Goal: Contribute content: Add original content to the website for others to see

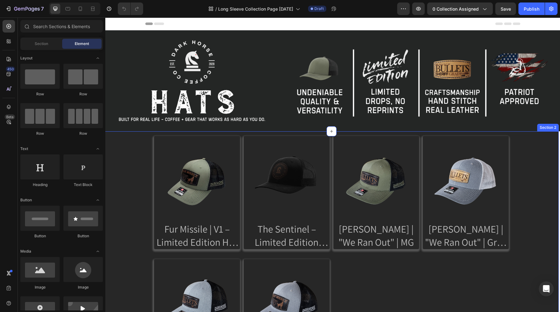
click at [138, 153] on div "Product Images Fur Missile | V1 – Limited Edition Hat | MG Product Title Produc…" at bounding box center [331, 254] width 455 height 246
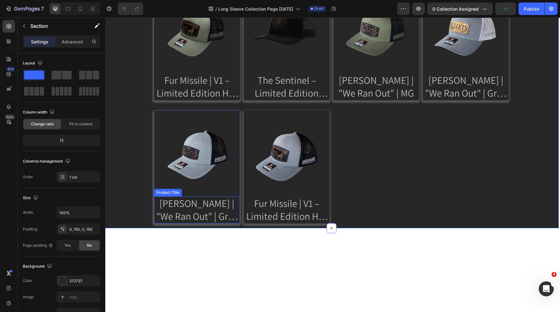
scroll to position [14, 0]
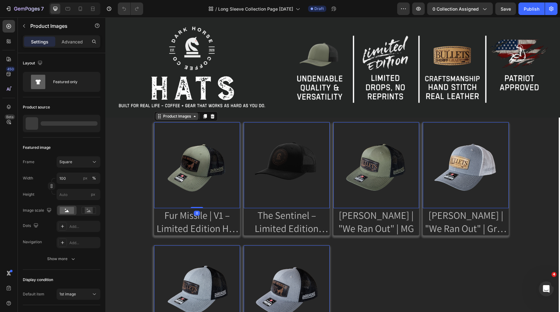
click at [159, 118] on div "Product Images" at bounding box center [177, 117] width 43 height 8
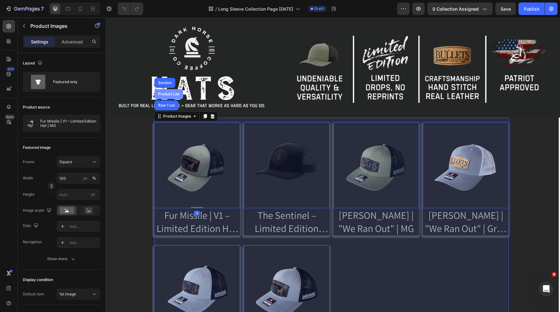
click at [163, 95] on div "Product List" at bounding box center [168, 94] width 29 height 10
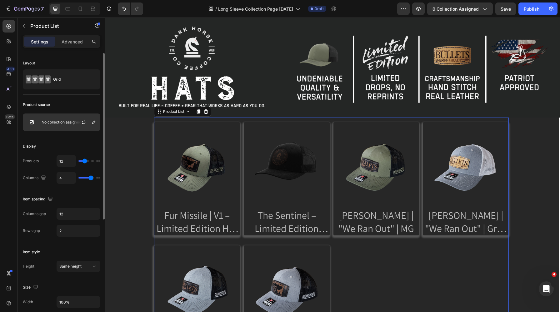
click at [69, 122] on p "No collection assigned" at bounding box center [62, 122] width 40 height 4
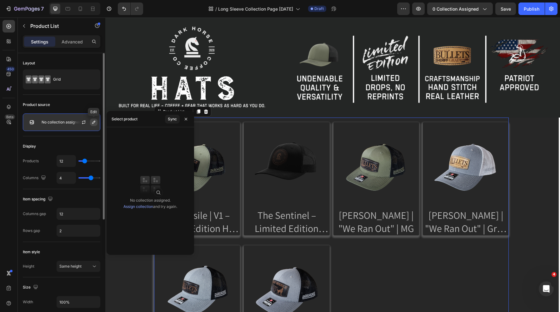
click at [91, 123] on button "button" at bounding box center [94, 122] width 8 height 8
click at [172, 120] on div "Sync" at bounding box center [172, 119] width 9 height 6
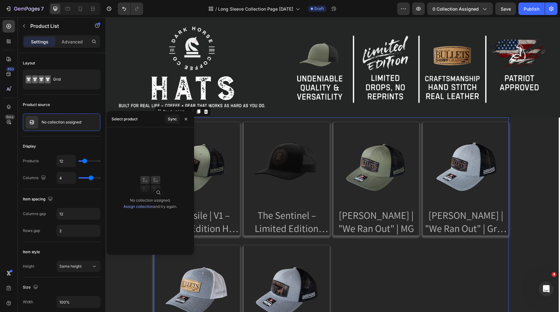
click at [124, 122] on div "Select product" at bounding box center [125, 119] width 26 height 10
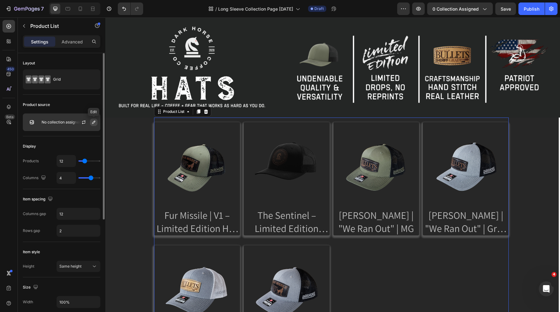
click at [92, 124] on icon "button" at bounding box center [93, 122] width 5 height 5
click at [35, 125] on img at bounding box center [32, 122] width 13 height 13
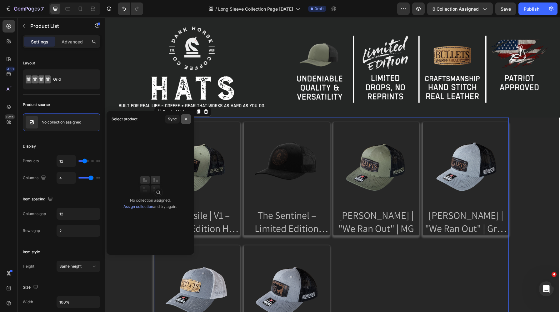
click at [185, 119] on icon "button" at bounding box center [185, 119] width 5 height 5
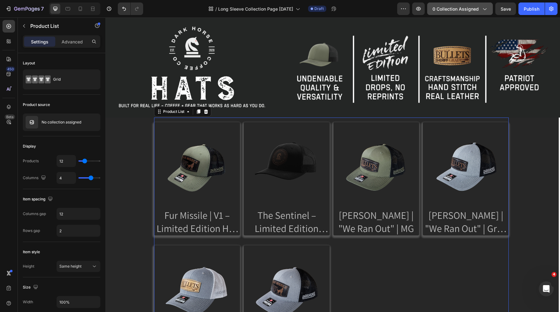
click at [482, 13] on button "0 collection assigned" at bounding box center [460, 9] width 66 height 13
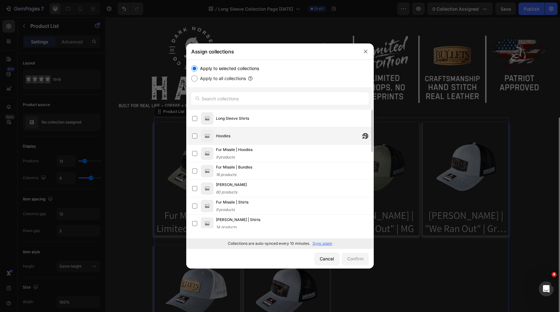
click at [228, 133] on span "Hoodies" at bounding box center [223, 136] width 14 height 6
click at [351, 257] on div "Confirm" at bounding box center [355, 258] width 16 height 7
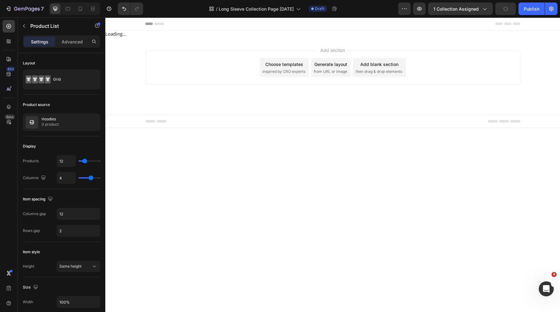
scroll to position [0, 0]
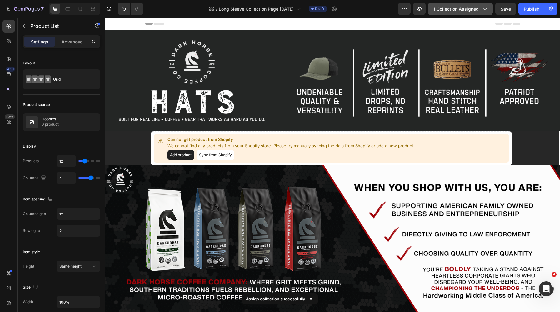
click at [475, 9] on span "1 collection assigned" at bounding box center [456, 9] width 45 height 7
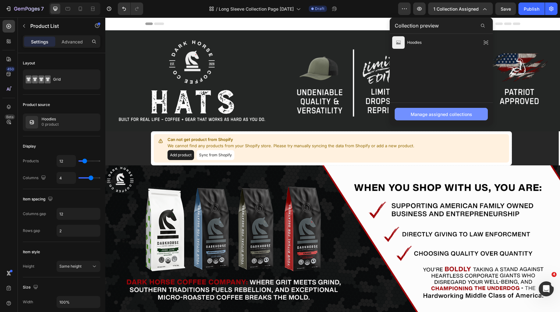
click at [424, 109] on button "Manage assigned collections" at bounding box center [441, 114] width 93 height 13
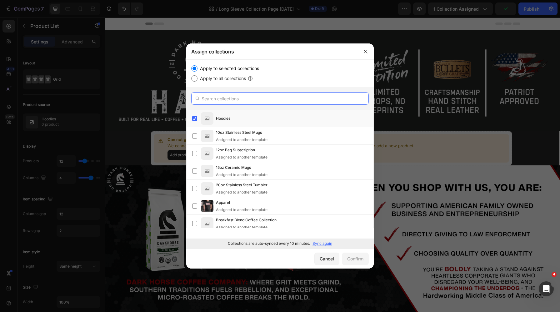
click at [209, 99] on input "text" at bounding box center [280, 98] width 178 height 13
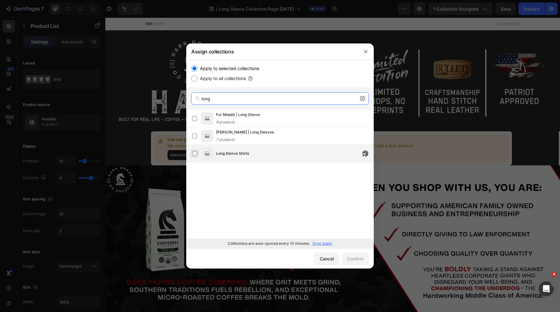
type input "long"
click at [196, 153] on label at bounding box center [194, 153] width 5 height 5
click at [353, 259] on div "Confirm" at bounding box center [355, 258] width 16 height 7
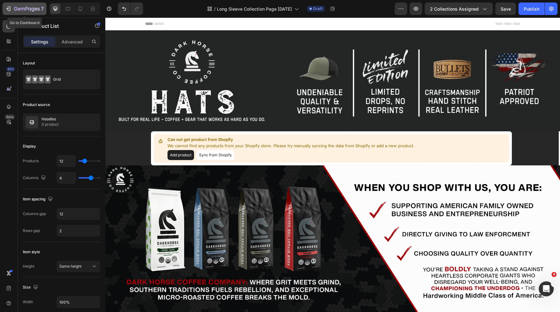
click at [40, 8] on div "7" at bounding box center [29, 9] width 30 height 8
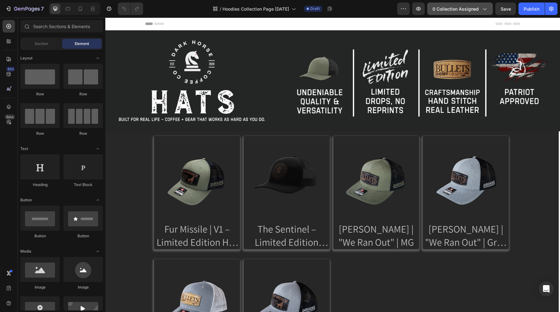
click at [483, 11] on icon "button" at bounding box center [484, 9] width 6 height 6
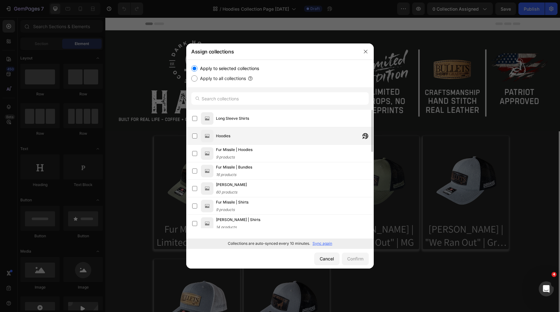
click at [219, 136] on span "Hoodies" at bounding box center [223, 136] width 14 height 6
click at [353, 259] on div "Confirm" at bounding box center [355, 258] width 16 height 7
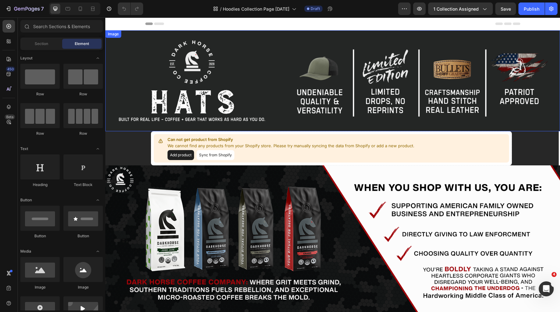
click at [207, 100] on img at bounding box center [332, 80] width 455 height 101
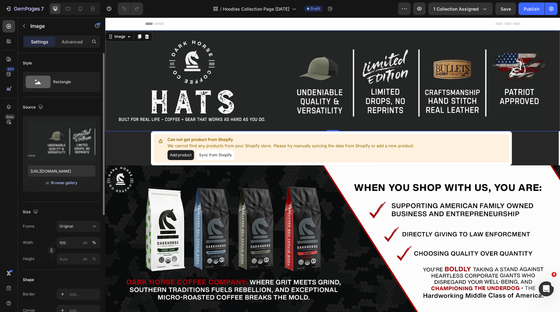
click at [62, 183] on div "Browse gallery" at bounding box center [64, 183] width 27 height 6
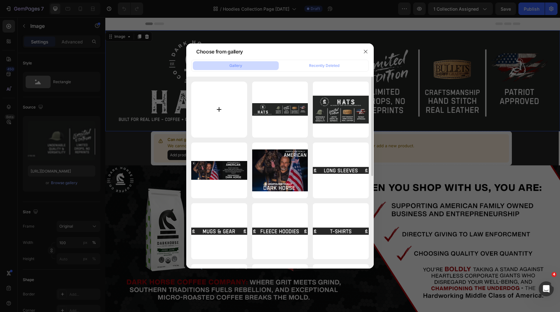
click at [234, 114] on input "file" at bounding box center [219, 110] width 56 height 56
type input "C:\fakepath\one box, big impact (1800 x 400 px).png"
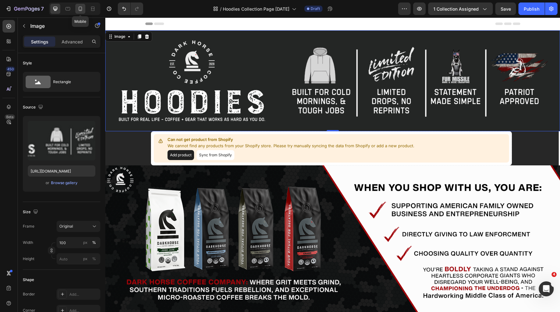
click at [81, 11] on icon at bounding box center [80, 9] width 3 height 4
type input "https://cdn.shopify.com/s/files/1/0577/4078/7890/files/gempages_484951561173205…"
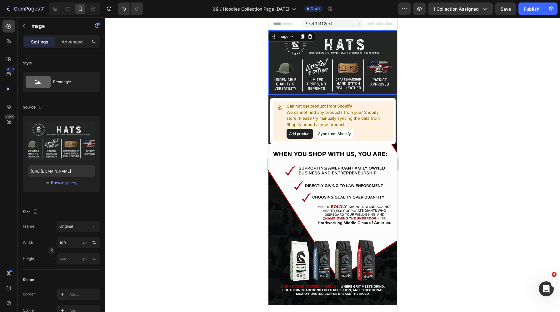
click at [310, 66] on img at bounding box center [332, 62] width 129 height 64
click at [68, 185] on div "Browse gallery" at bounding box center [64, 183] width 27 height 6
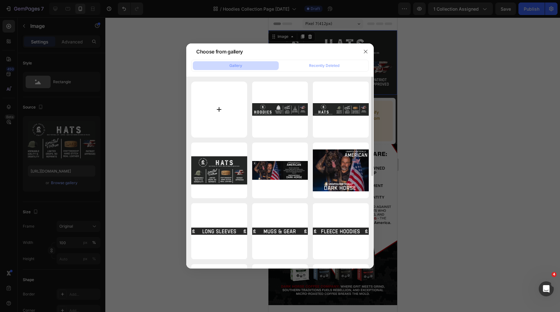
click at [213, 111] on input "file" at bounding box center [219, 110] width 56 height 56
type input "C:\fakepath\one box, big impact.png"
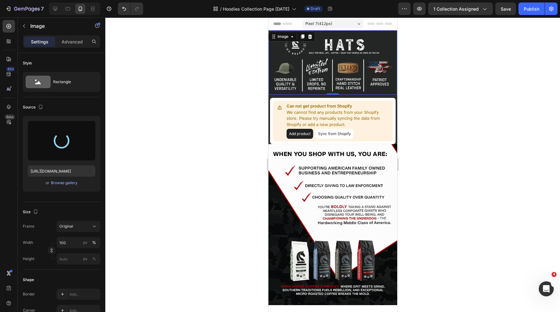
type input "https://cdn.shopify.com/s/files/1/0577/4078/7890/files/gempages_484951561173205…"
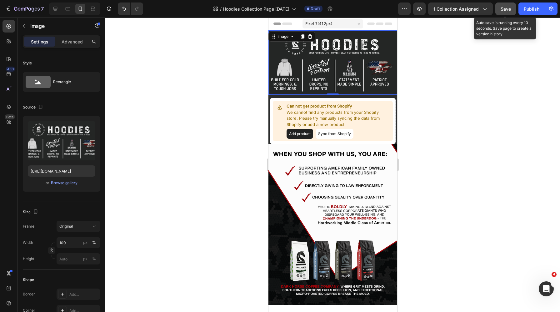
click at [509, 8] on span "Save" at bounding box center [506, 8] width 10 height 5
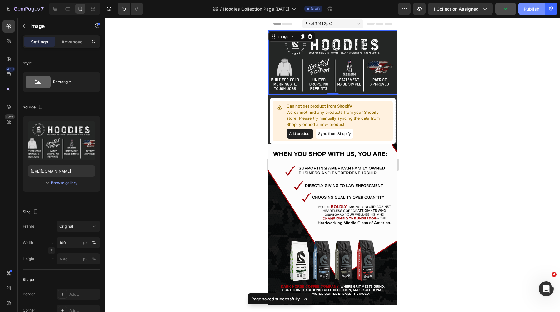
click at [528, 13] on button "Publish" at bounding box center [532, 9] width 26 height 13
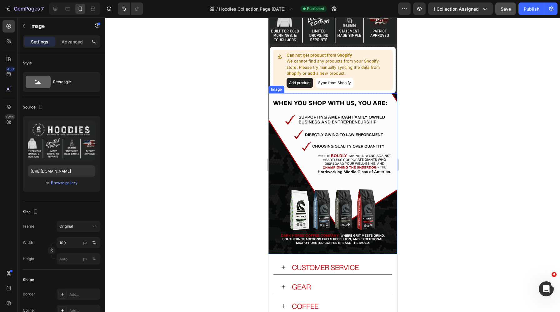
scroll to position [10, 0]
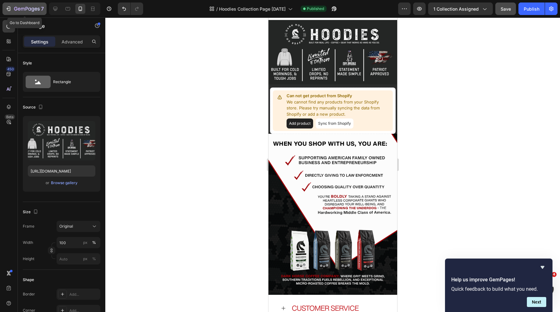
click at [22, 10] on icon "button" at bounding box center [27, 9] width 26 height 5
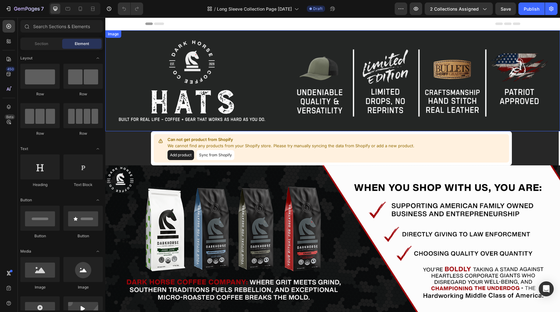
click at [204, 78] on img at bounding box center [332, 80] width 455 height 101
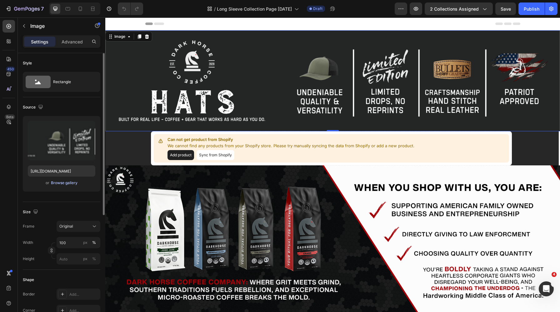
click at [71, 181] on div "Browse gallery" at bounding box center [64, 183] width 27 height 6
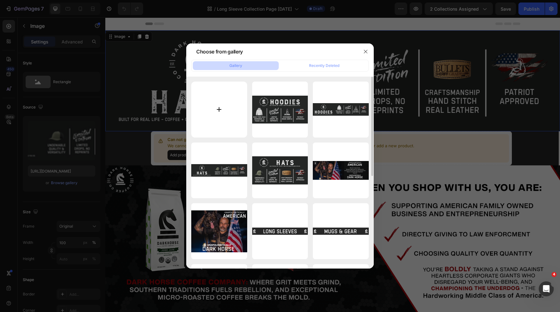
click at [216, 113] on input "file" at bounding box center [219, 110] width 56 height 56
type input "C:\fakepath\one box, big impact (1800 x 400 px) (1).png"
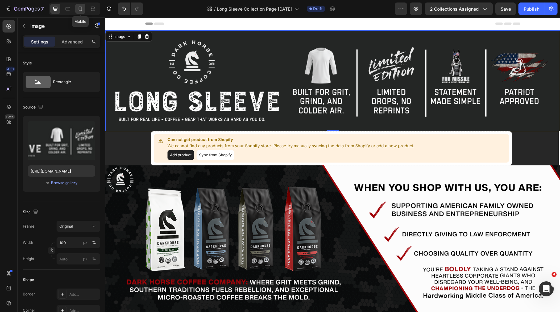
click at [82, 8] on icon at bounding box center [80, 9] width 6 height 6
type input "https://cdn.shopify.com/s/files/1/0577/4078/7890/files/gempages_484951561173205…"
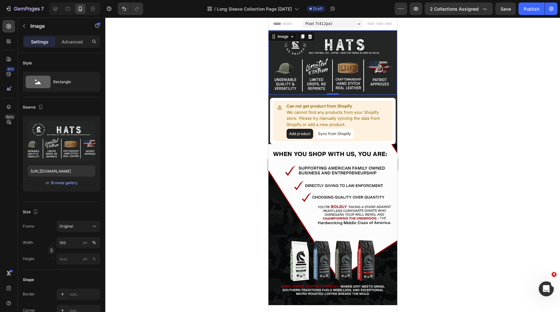
click at [290, 56] on img at bounding box center [332, 62] width 129 height 64
click at [66, 184] on div "Browse gallery" at bounding box center [64, 183] width 27 height 6
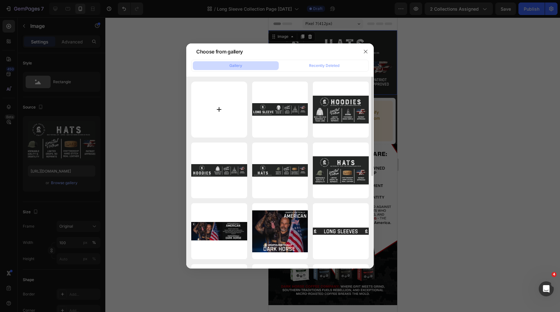
click at [223, 97] on input "file" at bounding box center [219, 110] width 56 height 56
type input "C:\fakepath\one box, big impact (1).png"
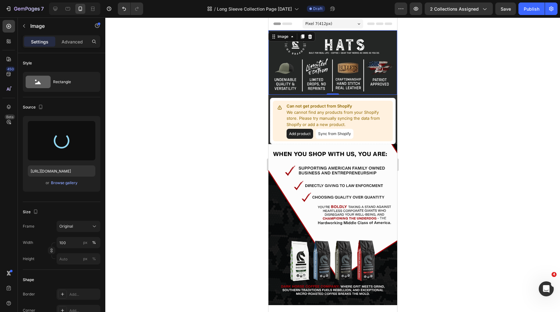
type input "https://cdn.shopify.com/s/files/1/0577/4078/7890/files/gempages_484951561173205…"
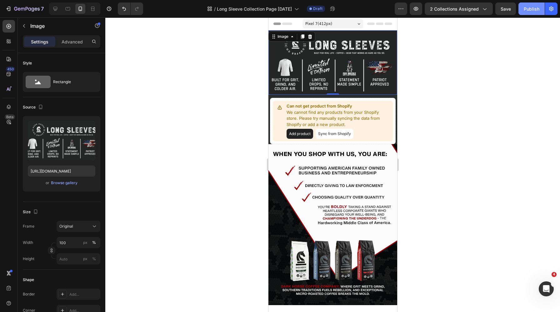
click at [531, 11] on div "Publish" at bounding box center [532, 9] width 16 height 7
click at [27, 11] on icon "button" at bounding box center [27, 9] width 26 height 5
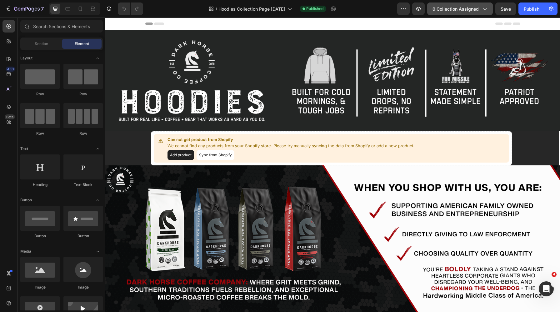
click at [480, 8] on div "0 collection assigned" at bounding box center [460, 9] width 55 height 7
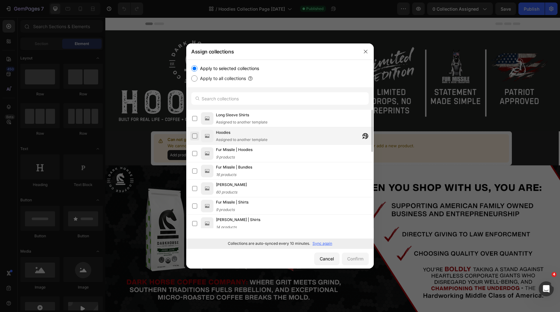
click at [197, 136] on label at bounding box center [194, 135] width 5 height 5
click at [358, 259] on div "Confirm" at bounding box center [355, 258] width 16 height 7
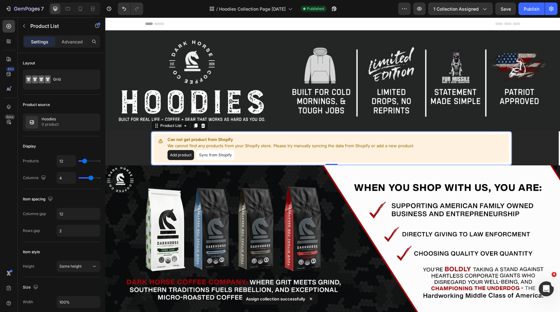
click at [213, 155] on button "Sync from Shopify" at bounding box center [216, 155] width 38 height 10
click at [213, 152] on button "Sync from Shopify" at bounding box center [216, 155] width 38 height 10
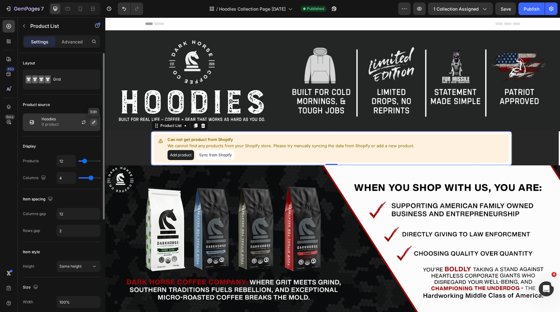
click at [93, 121] on icon "button" at bounding box center [93, 122] width 5 height 5
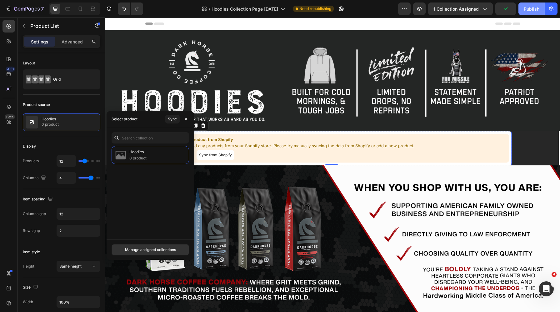
click at [530, 7] on div "Publish" at bounding box center [532, 9] width 16 height 7
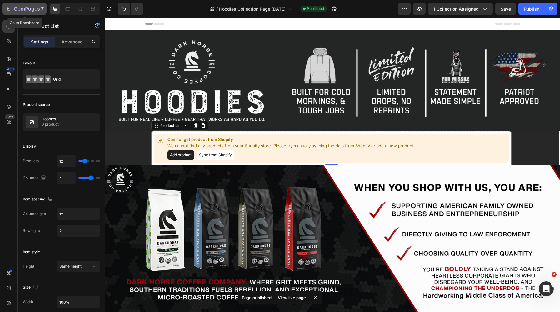
click at [16, 8] on icon "button" at bounding box center [27, 9] width 26 height 5
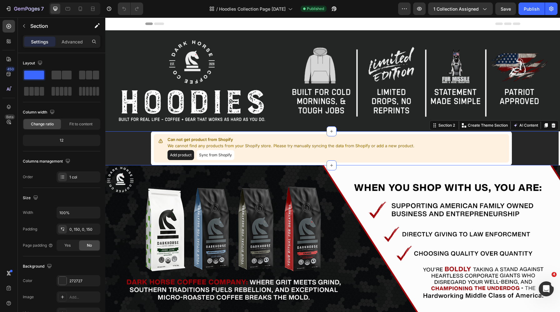
click at [139, 145] on div "Can not get product from Shopify We cannot find any products from your Shopify …" at bounding box center [331, 148] width 455 height 34
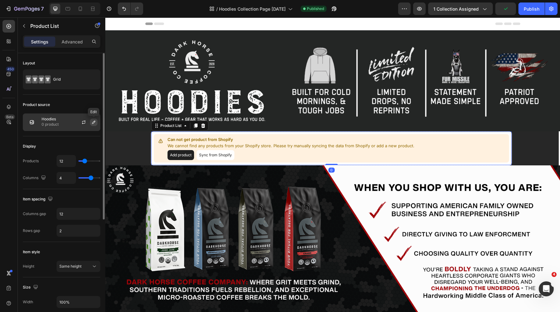
click at [93, 123] on icon "button" at bounding box center [93, 122] width 5 height 5
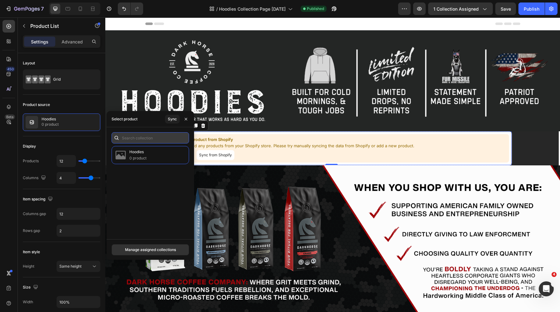
click at [146, 140] on input "text" at bounding box center [151, 137] width 78 height 11
click at [141, 250] on div "Manage assigned collections" at bounding box center [150, 250] width 51 height 6
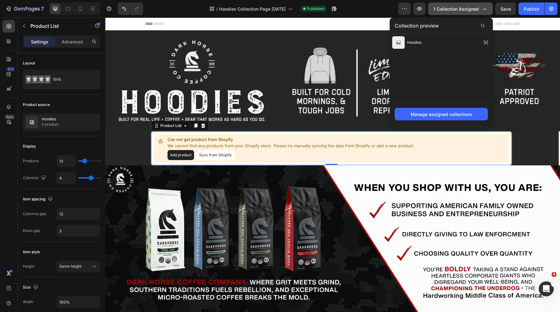
click at [487, 6] on icon "button" at bounding box center [484, 9] width 6 height 6
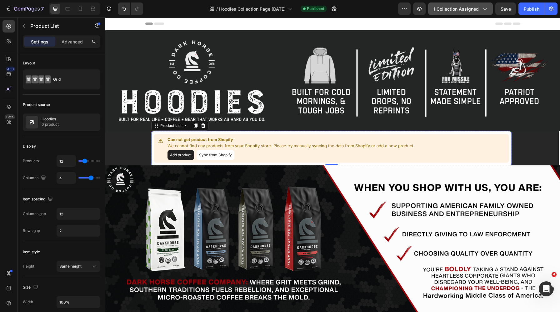
click at [486, 9] on icon "button" at bounding box center [484, 9] width 3 height 2
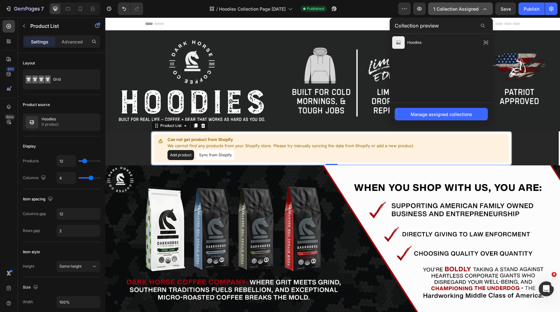
click at [486, 9] on icon "button" at bounding box center [484, 9] width 6 height 6
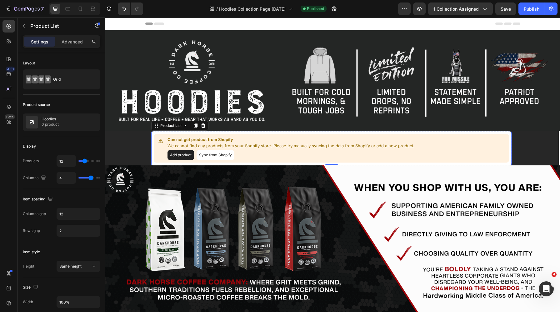
click at [178, 137] on p "Can not get product from Shopify" at bounding box center [291, 140] width 247 height 6
click at [70, 118] on div "Hoodies 0 product" at bounding box center [62, 122] width 78 height 18
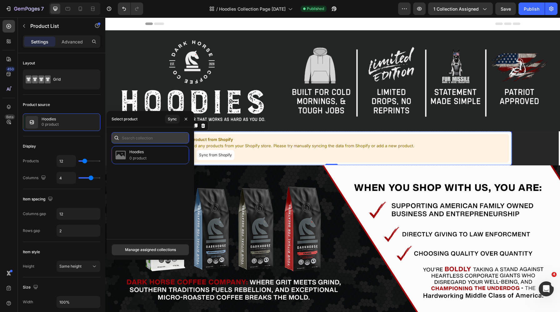
click at [146, 140] on input "text" at bounding box center [151, 137] width 78 height 11
click at [175, 118] on div "Sync" at bounding box center [172, 119] width 9 height 6
click at [147, 139] on input "text" at bounding box center [151, 137] width 78 height 11
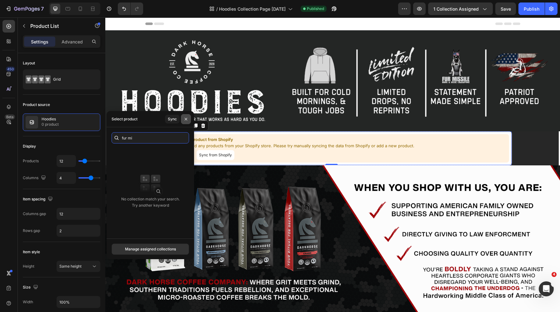
type input "fur mi"
click at [187, 120] on icon "button" at bounding box center [185, 119] width 5 height 5
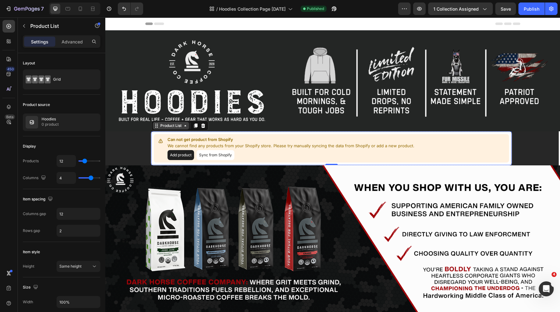
click at [158, 127] on div "Product List" at bounding box center [171, 126] width 36 height 8
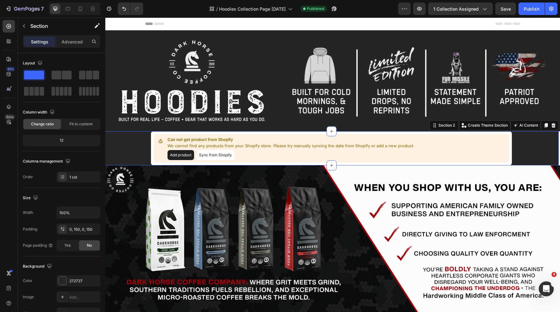
click at [139, 134] on div "Can not get product from Shopify We cannot find any products from your Shopify …" at bounding box center [331, 148] width 455 height 34
click at [138, 134] on div "Can not get product from Shopify We cannot find any products from your Shopify …" at bounding box center [331, 148] width 455 height 34
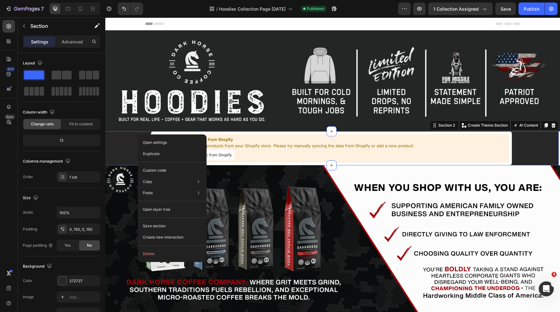
click at [125, 138] on div "Can not get product from Shopify We cannot find any products from your Shopify …" at bounding box center [331, 148] width 455 height 34
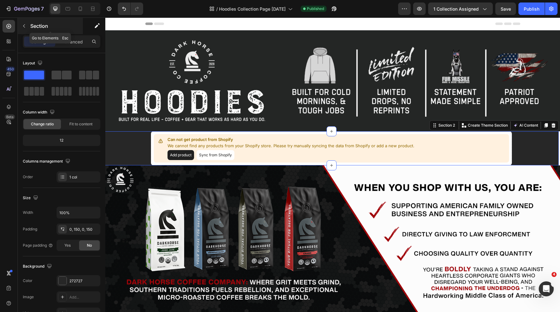
click at [34, 28] on p "Section" at bounding box center [55, 26] width 51 height 8
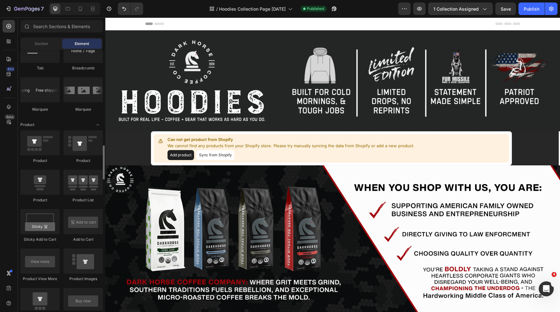
scroll to position [738, 0]
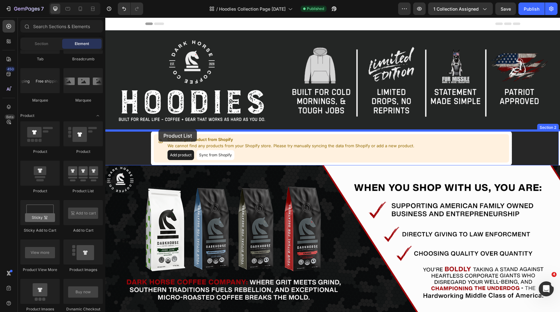
drag, startPoint x: 190, startPoint y: 189, endPoint x: 158, endPoint y: 129, distance: 68.0
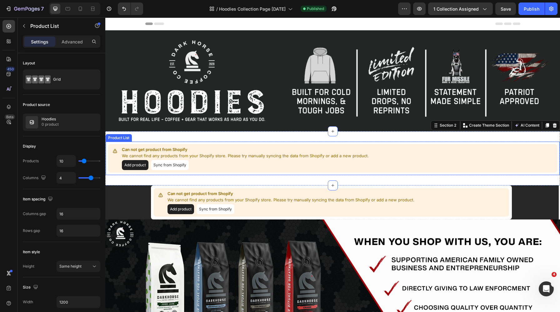
click at [186, 147] on p "Can not get product from Shopify" at bounding box center [245, 150] width 247 height 6
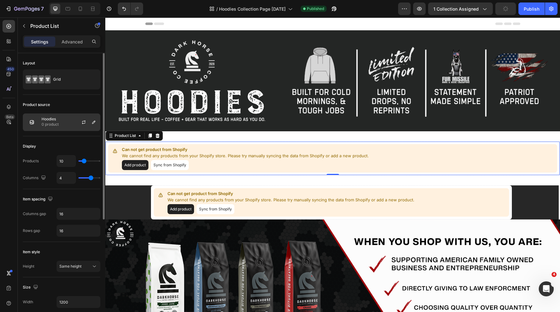
click at [85, 128] on div at bounding box center [87, 122] width 28 height 17
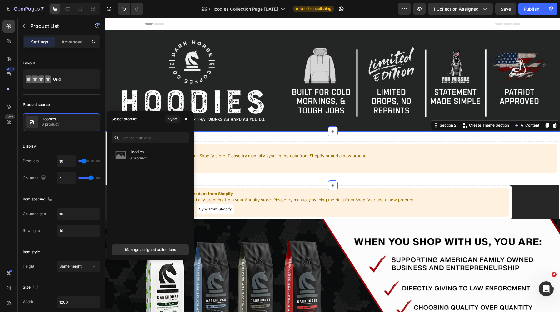
click at [235, 136] on div "Can not get product from Shopify We cannot find any products from your Shopify …" at bounding box center [332, 158] width 455 height 54
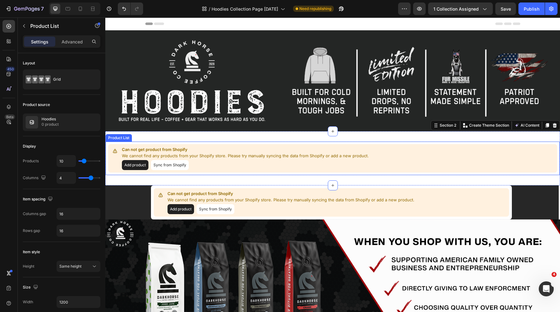
click at [115, 138] on div "Product List" at bounding box center [119, 138] width 24 height 6
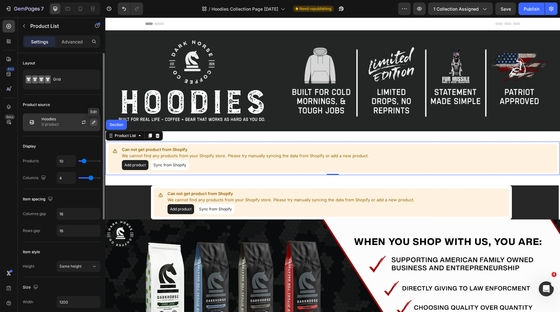
click at [95, 122] on icon "button" at bounding box center [93, 122] width 5 height 5
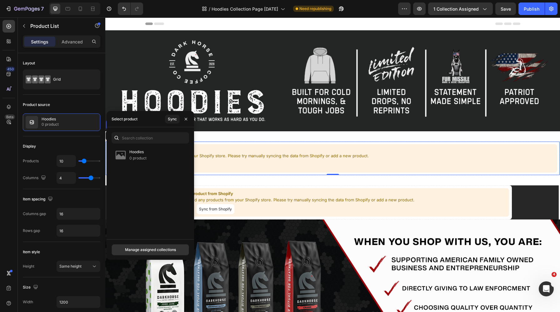
click at [138, 120] on div "Select product" at bounding box center [124, 119] width 31 height 16
click at [134, 138] on input "text" at bounding box center [151, 137] width 78 height 11
click at [157, 247] on button "Manage assigned collections" at bounding box center [151, 249] width 78 height 11
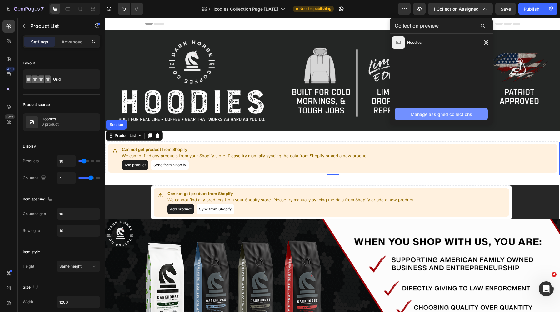
click at [429, 112] on div "Manage assigned collections" at bounding box center [442, 114] width 62 height 7
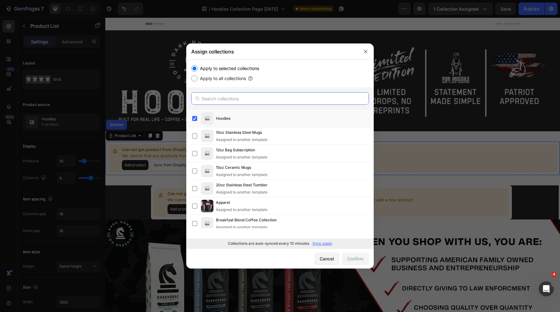
click at [237, 95] on input "text" at bounding box center [280, 98] width 178 height 13
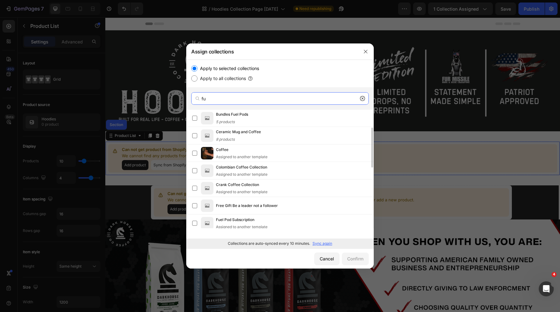
scroll to position [164, 0]
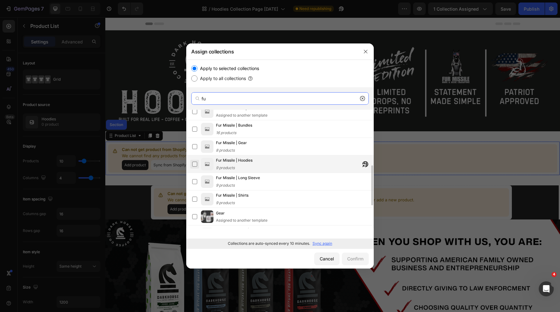
type input "fu"
click at [196, 163] on label at bounding box center [194, 164] width 5 height 5
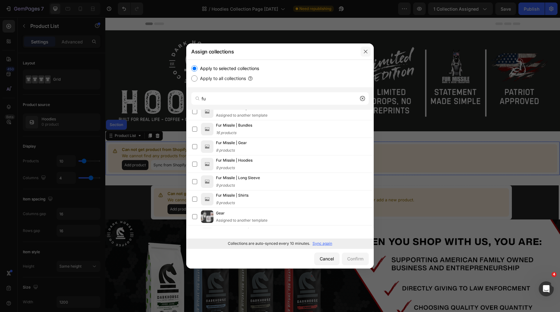
click at [361, 52] on button "button" at bounding box center [366, 52] width 10 height 10
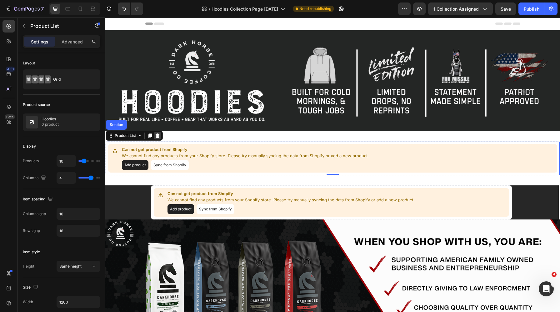
click at [158, 136] on icon at bounding box center [157, 135] width 5 height 5
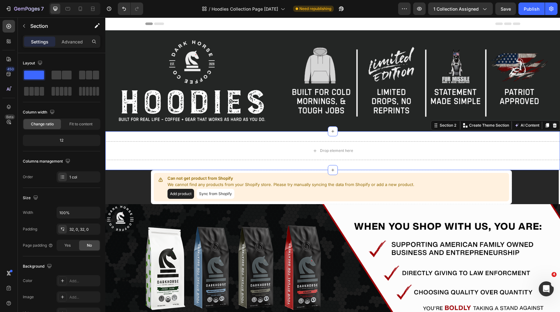
click at [307, 136] on div "Drop element here Section 2 Create Theme Section AI Content Write with GemAI Wh…" at bounding box center [332, 150] width 455 height 39
click at [552, 124] on icon at bounding box center [554, 125] width 5 height 5
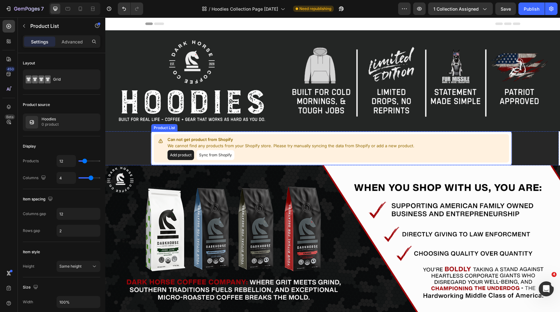
click at [230, 153] on button "Sync from Shopify" at bounding box center [216, 155] width 38 height 10
click at [186, 155] on button "Add product" at bounding box center [181, 155] width 27 height 10
click at [481, 8] on icon "button" at bounding box center [484, 9] width 6 height 6
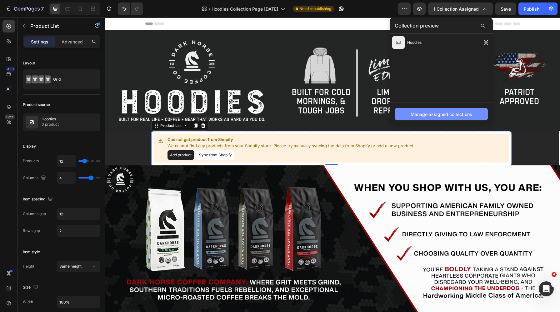
click at [444, 111] on div "Manage assigned collections" at bounding box center [442, 114] width 62 height 7
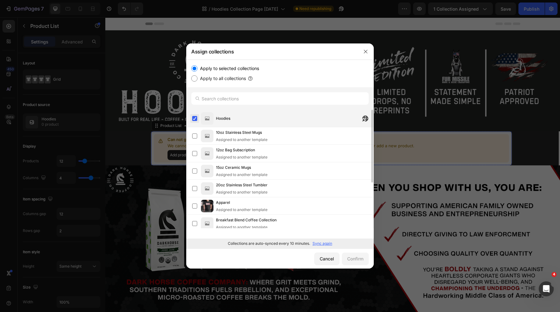
click at [194, 119] on label at bounding box center [194, 118] width 5 height 5
click at [343, 259] on button "Confirm" at bounding box center [355, 259] width 27 height 13
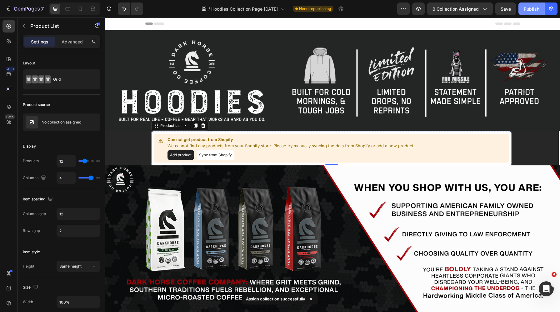
click at [527, 7] on div "Publish" at bounding box center [532, 9] width 16 height 7
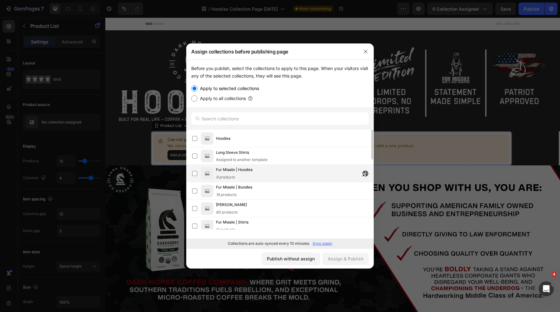
drag, startPoint x: 300, startPoint y: 260, endPoint x: 296, endPoint y: 177, distance: 83.9
click at [296, 177] on div "Assign collections before publishing page Before you publish, select the collec…" at bounding box center [280, 155] width 188 height 225
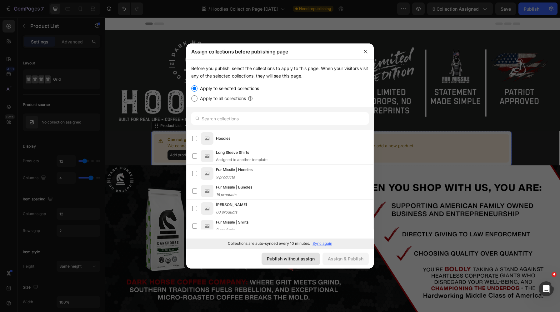
click at [295, 255] on div "Publish without assign" at bounding box center [291, 258] width 48 height 7
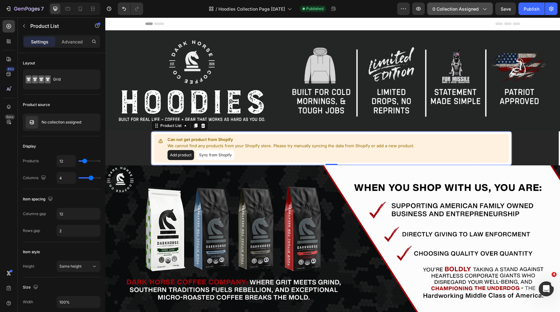
click at [487, 10] on icon "button" at bounding box center [484, 9] width 6 height 6
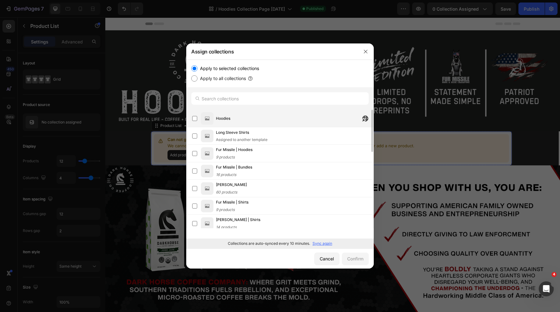
click at [199, 118] on div "Hoodies" at bounding box center [282, 118] width 181 height 13
click at [354, 263] on button "Confirm" at bounding box center [355, 259] width 27 height 13
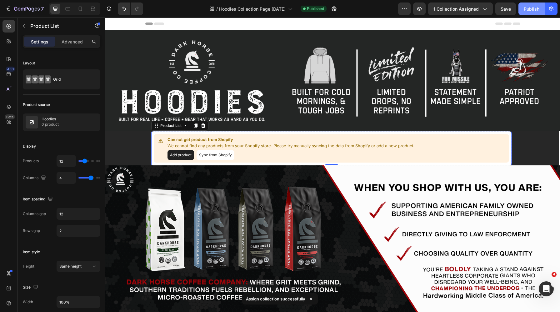
click at [531, 13] on button "Publish" at bounding box center [532, 9] width 26 height 13
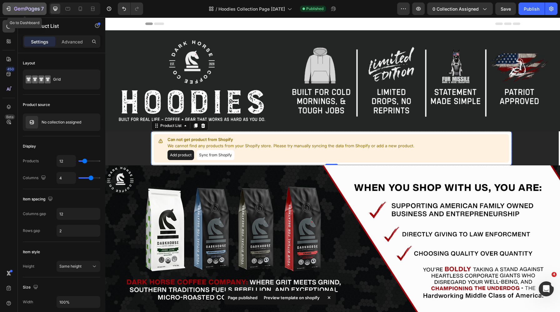
click at [33, 7] on icon "button" at bounding box center [27, 9] width 26 height 5
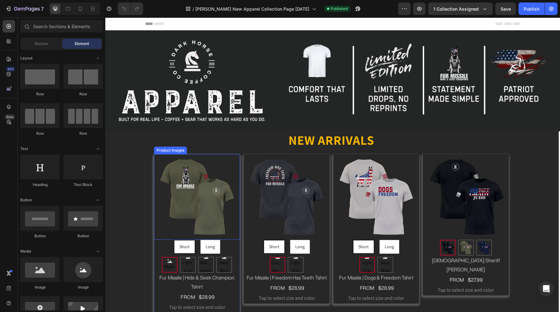
radio input "false"
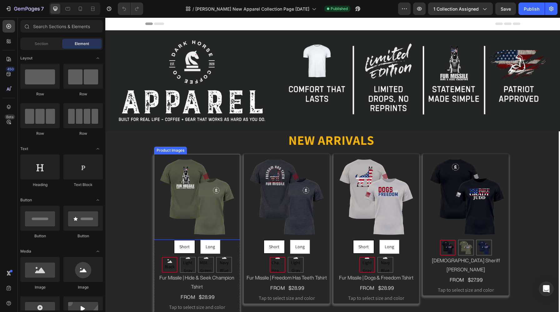
radio input "false"
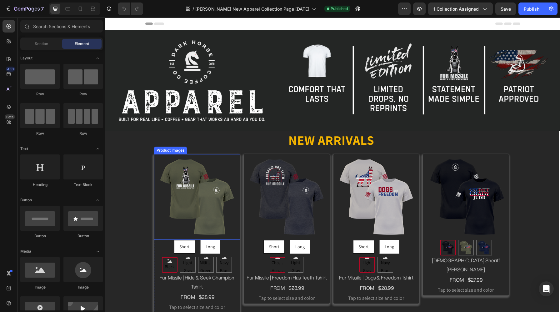
radio input "false"
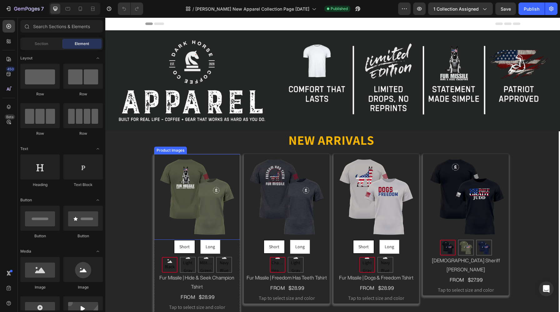
radio input "false"
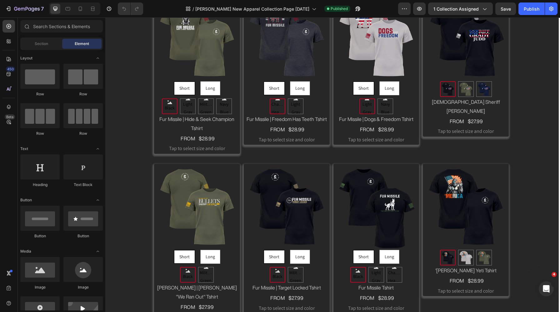
scroll to position [10, 0]
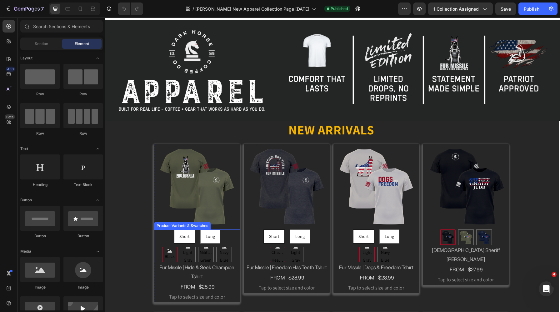
click at [227, 236] on div "Short Short Short Long Long Long" at bounding box center [197, 236] width 86 height 14
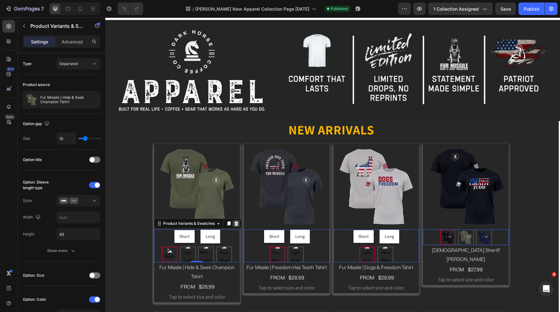
click at [236, 223] on div at bounding box center [237, 224] width 8 height 8
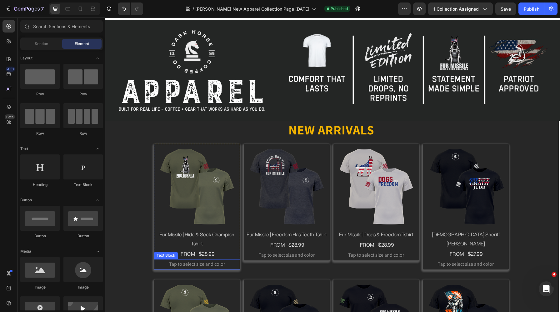
click at [218, 264] on p "Tap to select size and color" at bounding box center [197, 264] width 85 height 9
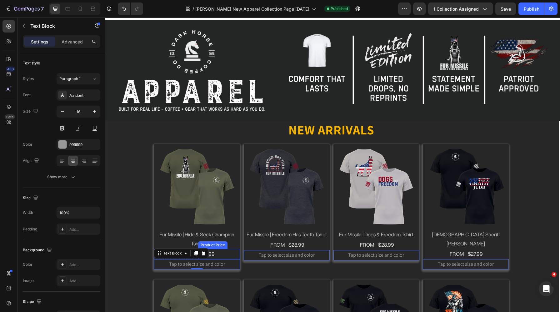
click at [223, 250] on div "$28.99" at bounding box center [219, 254] width 42 height 10
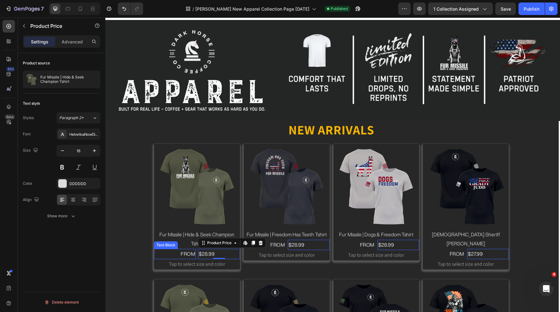
click at [180, 252] on p "FROM" at bounding box center [176, 253] width 37 height 9
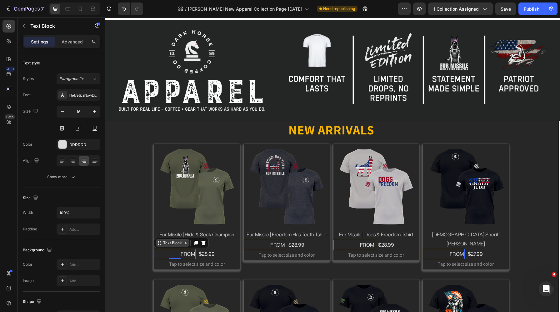
click at [165, 243] on div "Text Block" at bounding box center [172, 243] width 21 height 6
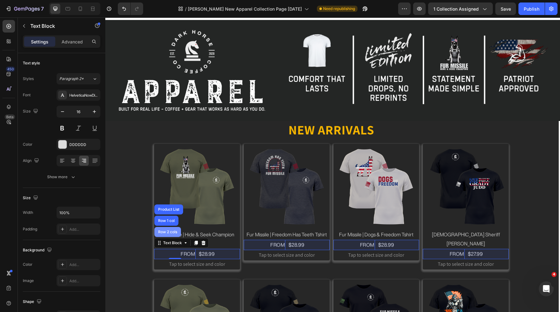
click at [168, 230] on div "Row 2 cols" at bounding box center [168, 232] width 22 height 4
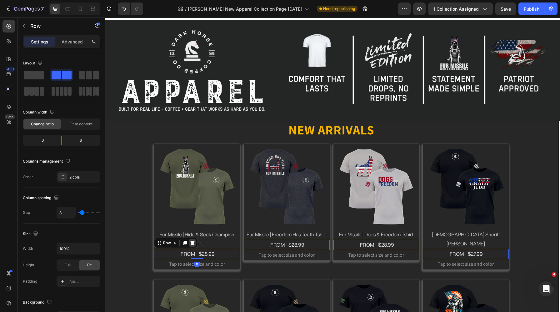
click at [191, 241] on icon at bounding box center [193, 243] width 4 height 4
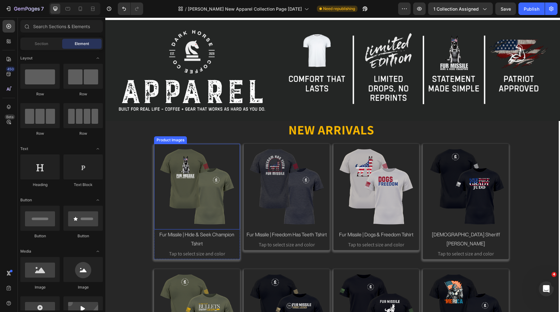
click at [160, 141] on div "Product Images" at bounding box center [170, 140] width 33 height 8
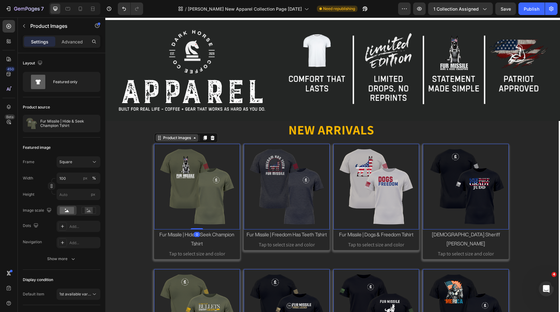
click at [161, 139] on div "Product Images" at bounding box center [177, 138] width 43 height 8
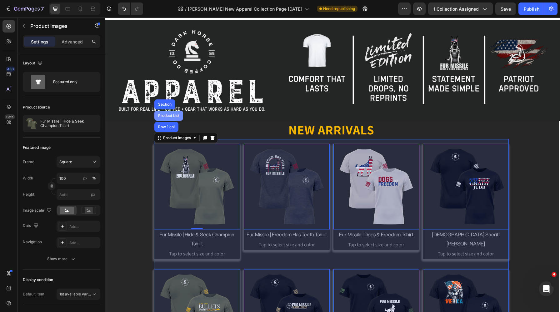
click at [168, 117] on div "Product List" at bounding box center [168, 116] width 29 height 10
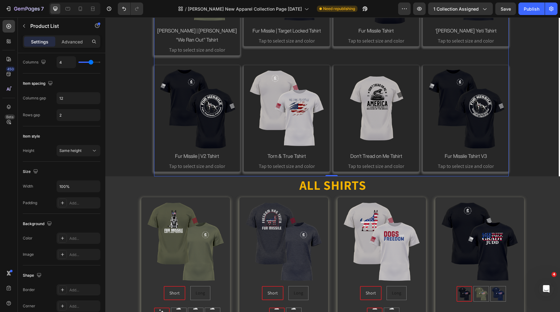
scroll to position [389, 0]
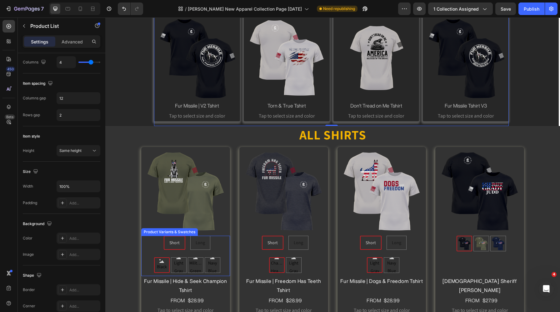
click at [219, 236] on div "Short Short Short Long Long Long" at bounding box center [187, 243] width 86 height 14
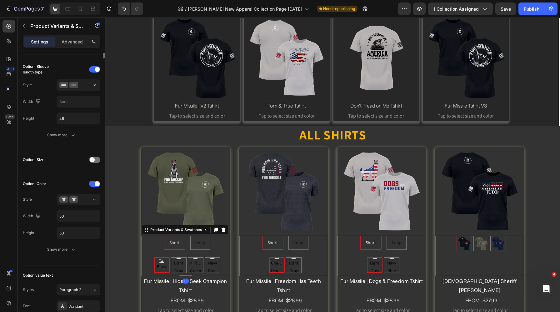
scroll to position [0, 0]
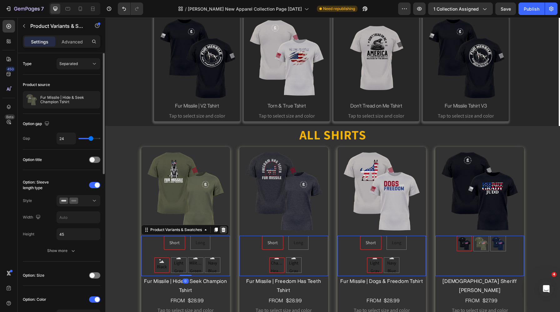
click at [224, 228] on icon at bounding box center [224, 230] width 4 height 4
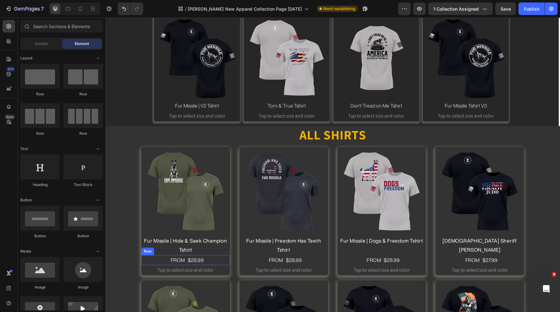
click at [206, 255] on div "FROM Text Block $28.99 Product Price Product Price Row" at bounding box center [185, 260] width 89 height 10
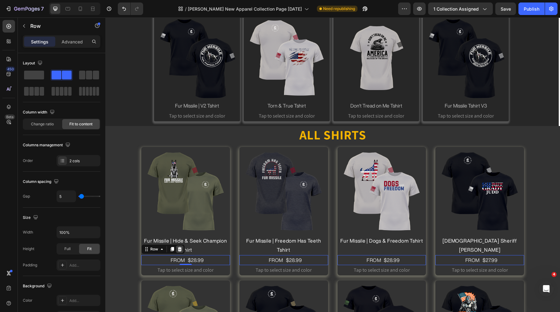
click at [179, 247] on icon at bounding box center [180, 249] width 4 height 4
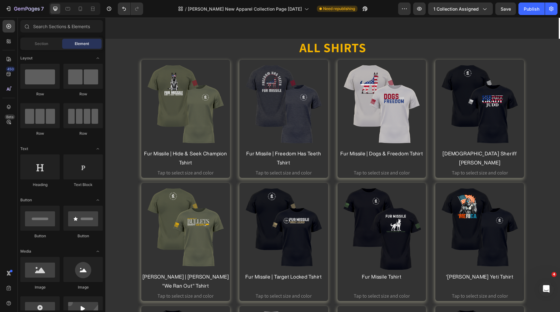
scroll to position [460, 0]
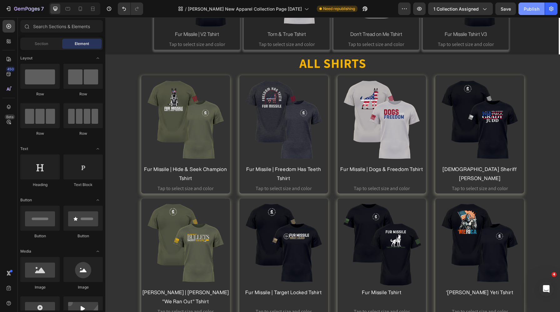
click at [524, 11] on div "Publish" at bounding box center [532, 9] width 16 height 7
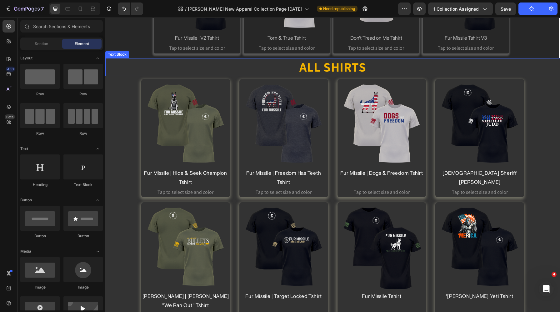
scroll to position [344, 0]
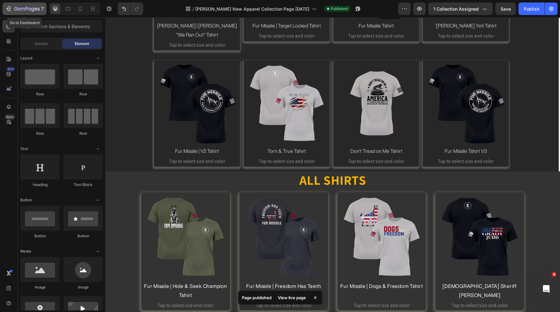
click at [36, 12] on icon "button" at bounding box center [27, 9] width 26 height 5
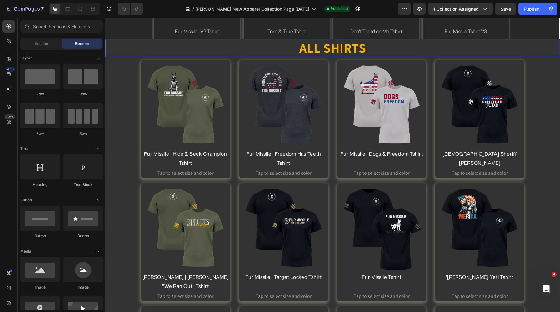
scroll to position [344, 0]
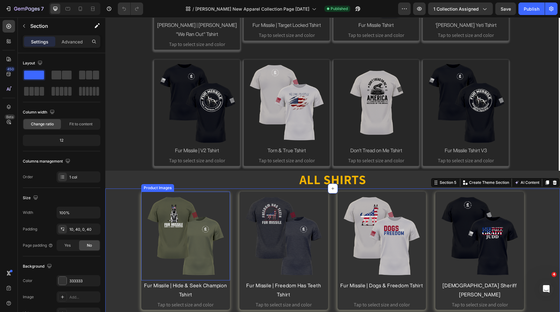
click at [148, 192] on img at bounding box center [185, 236] width 89 height 89
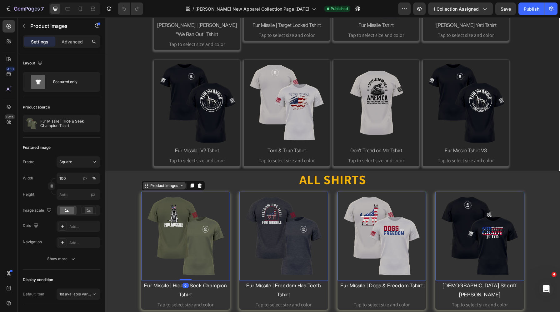
click at [148, 183] on icon at bounding box center [146, 185] width 5 height 5
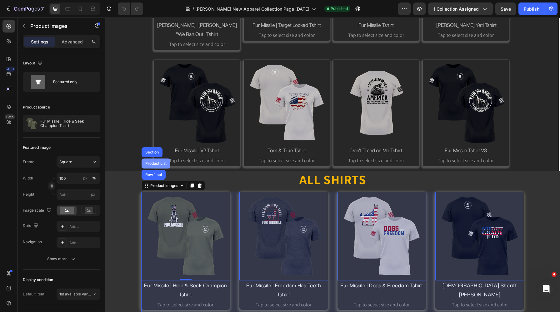
click at [156, 158] on div "Product List" at bounding box center [156, 163] width 29 height 10
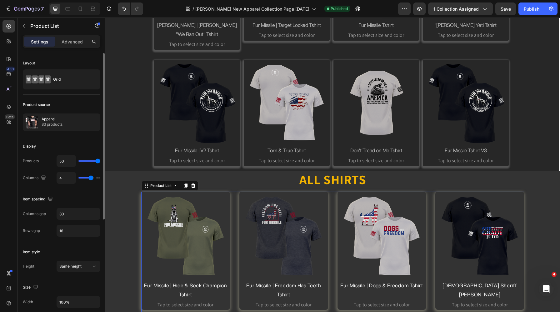
click at [100, 160] on input "range" at bounding box center [89, 160] width 22 height 1
click at [186, 183] on icon at bounding box center [185, 185] width 5 height 5
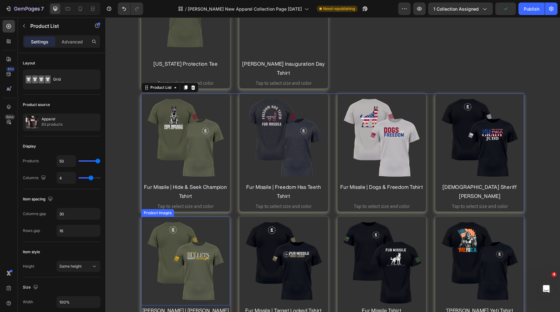
scroll to position [1962, 0]
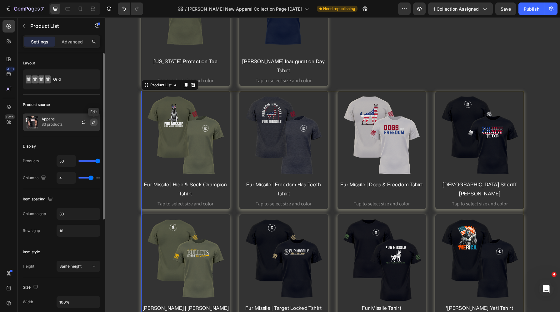
click at [93, 123] on icon "button" at bounding box center [93, 122] width 3 height 3
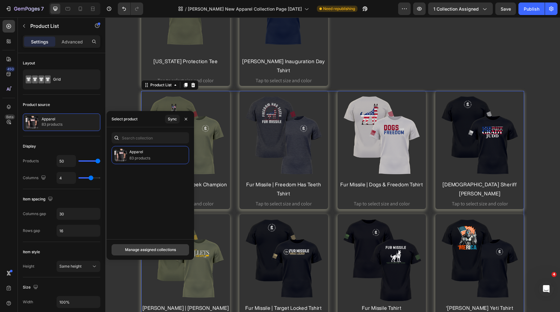
click at [153, 248] on div "Manage assigned collections" at bounding box center [150, 250] width 51 height 6
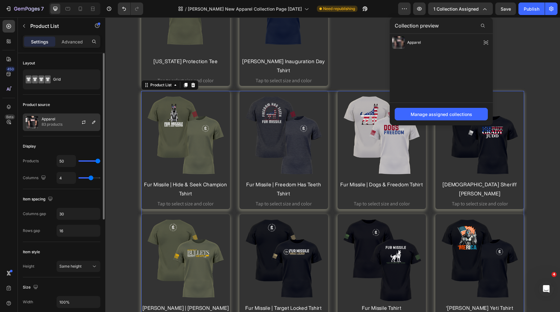
click at [88, 126] on div at bounding box center [87, 122] width 28 height 17
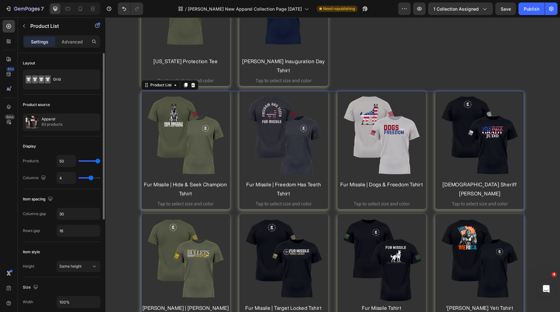
click at [76, 107] on div "Product source" at bounding box center [62, 105] width 78 height 10
click at [78, 111] on div "Product source Apparel 83 products" at bounding box center [62, 116] width 78 height 42
click at [78, 123] on div at bounding box center [87, 122] width 28 height 17
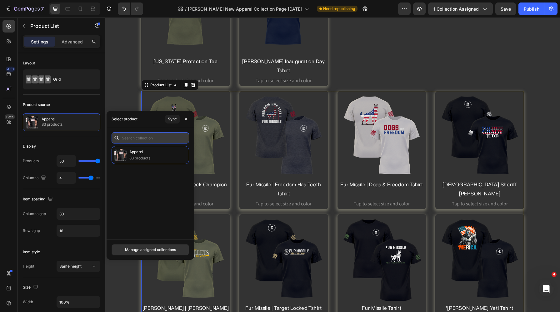
click at [133, 137] on input "text" at bounding box center [151, 137] width 78 height 11
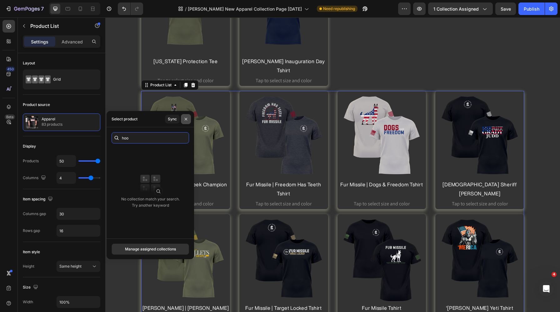
type input "hoo"
click at [187, 119] on icon "button" at bounding box center [185, 119] width 5 height 5
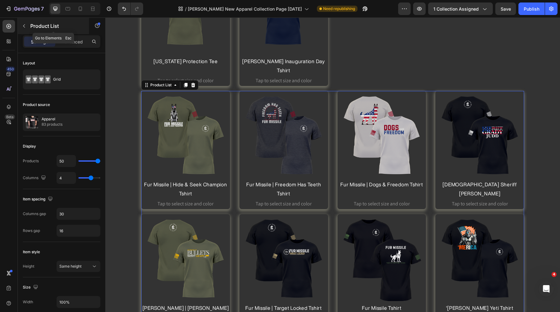
click at [24, 25] on icon "button" at bounding box center [24, 25] width 5 height 5
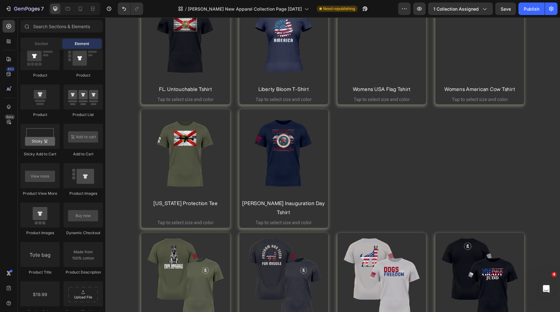
scroll to position [1859, 0]
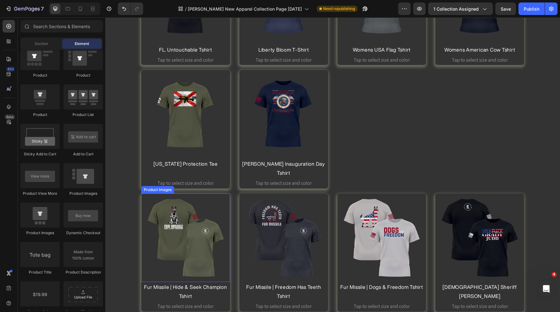
click at [162, 193] on img at bounding box center [185, 237] width 89 height 89
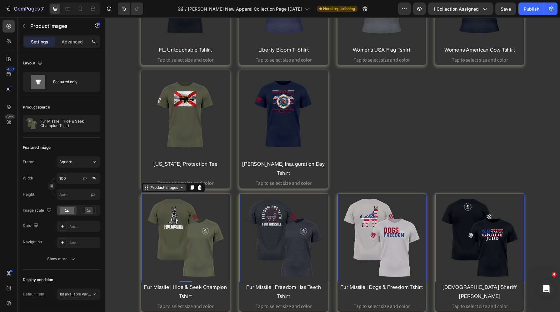
click at [148, 185] on icon at bounding box center [146, 187] width 5 height 5
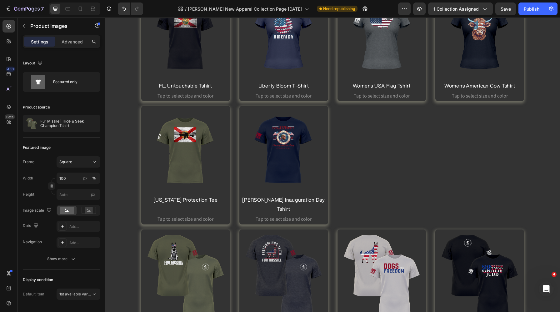
scroll to position [1941, 0]
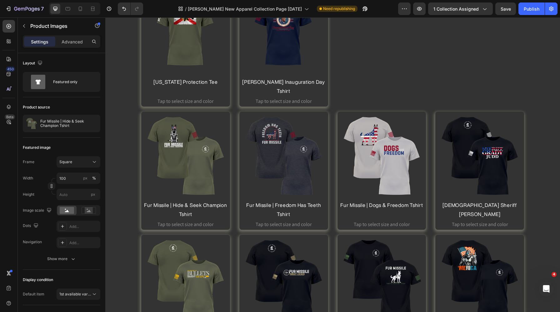
click at [145, 112] on img at bounding box center [185, 156] width 89 height 89
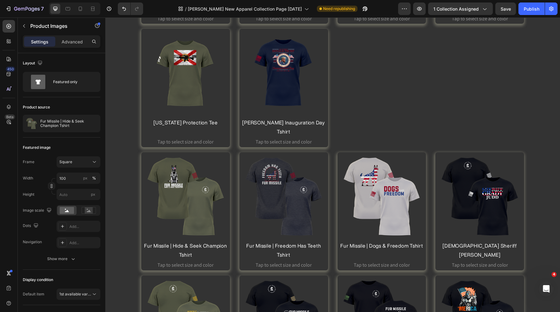
scroll to position [1886, 0]
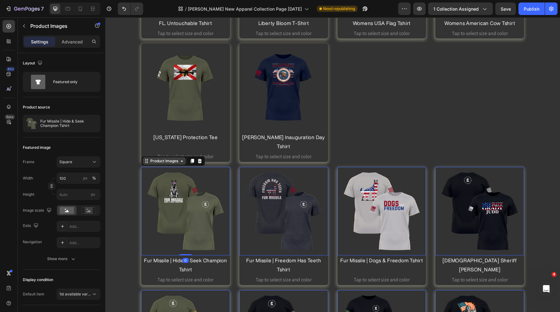
click at [149, 158] on div "Product Images" at bounding box center [164, 161] width 30 height 6
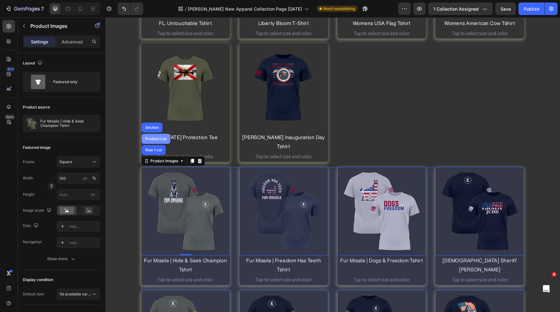
click at [156, 134] on div "Product List" at bounding box center [156, 139] width 29 height 10
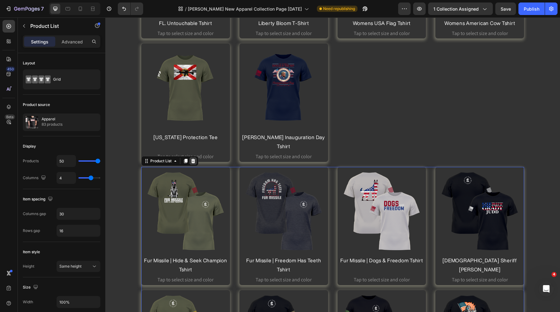
click at [191, 158] on icon at bounding box center [193, 160] width 5 height 5
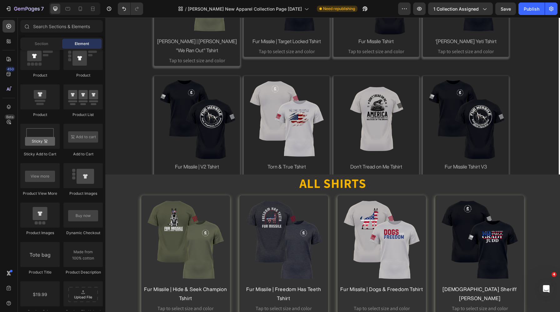
scroll to position [255, 0]
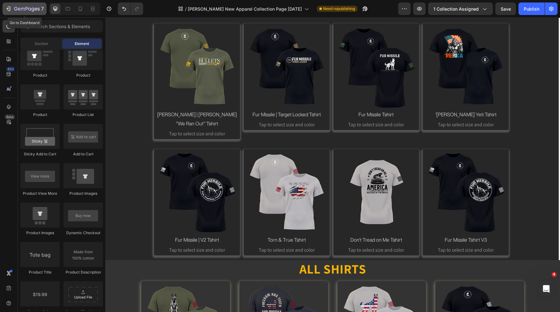
click at [28, 11] on icon "button" at bounding box center [27, 9] width 26 height 5
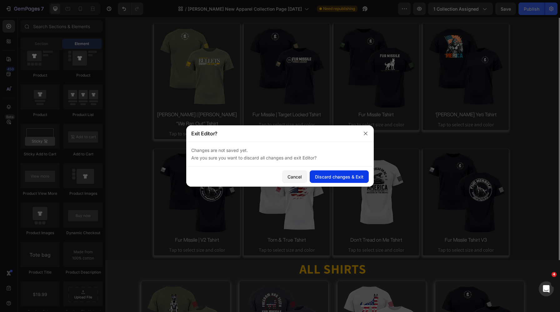
click at [349, 177] on div "Discard changes & Exit" at bounding box center [339, 176] width 48 height 7
